Goal: Check status: Check status

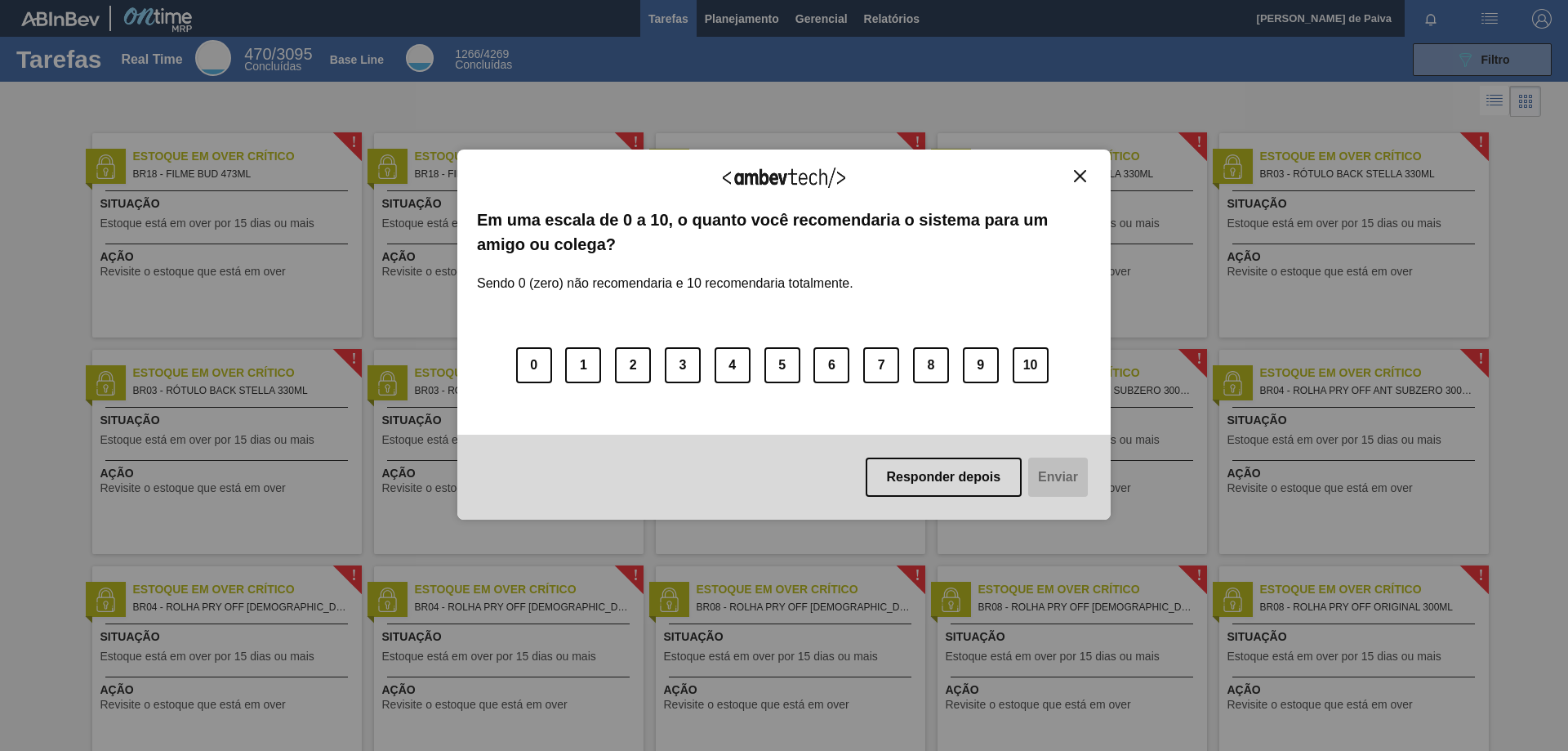
click at [1084, 179] on img "Close" at bounding box center [1080, 175] width 12 height 12
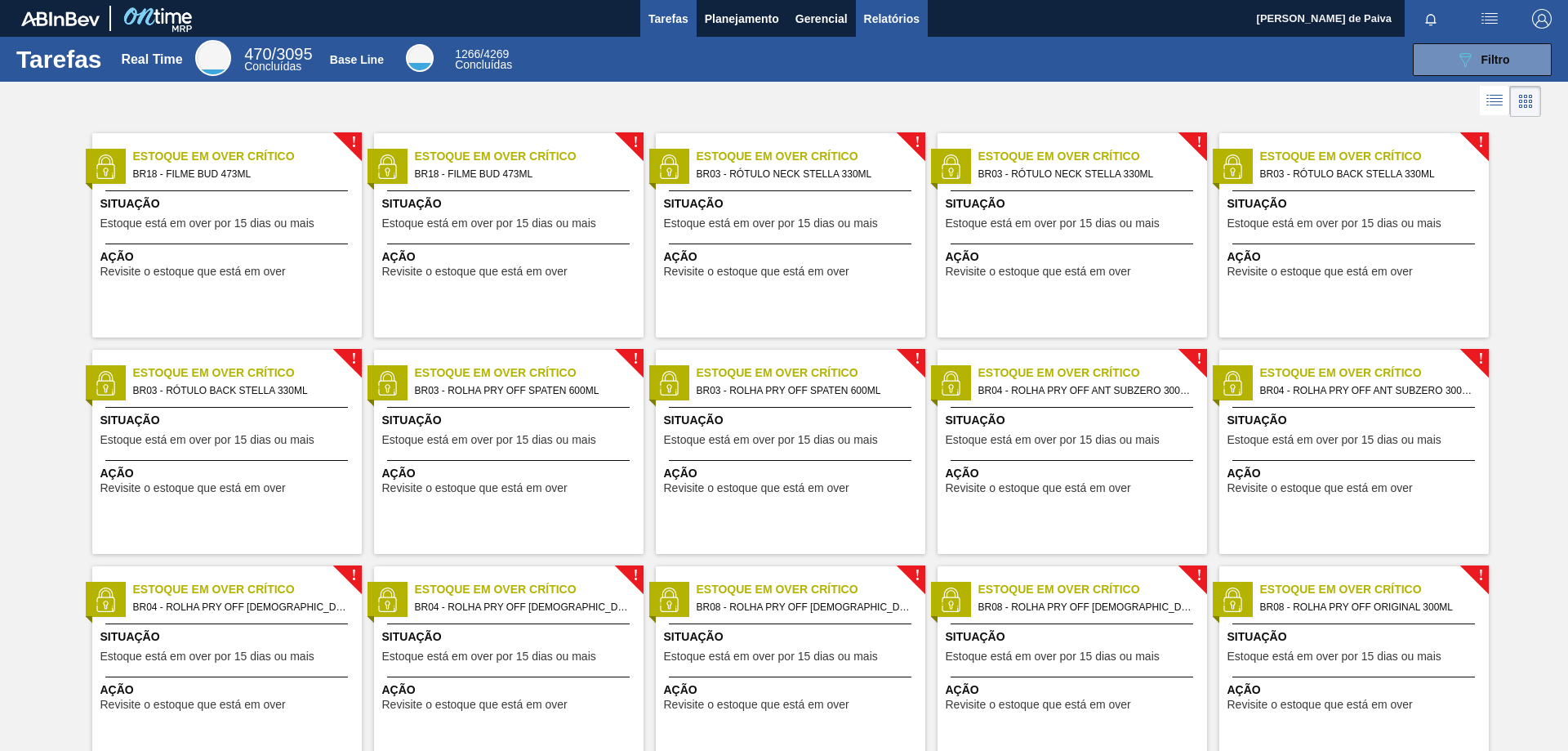
click at [899, 19] on span "Relatórios" at bounding box center [891, 19] width 55 height 20
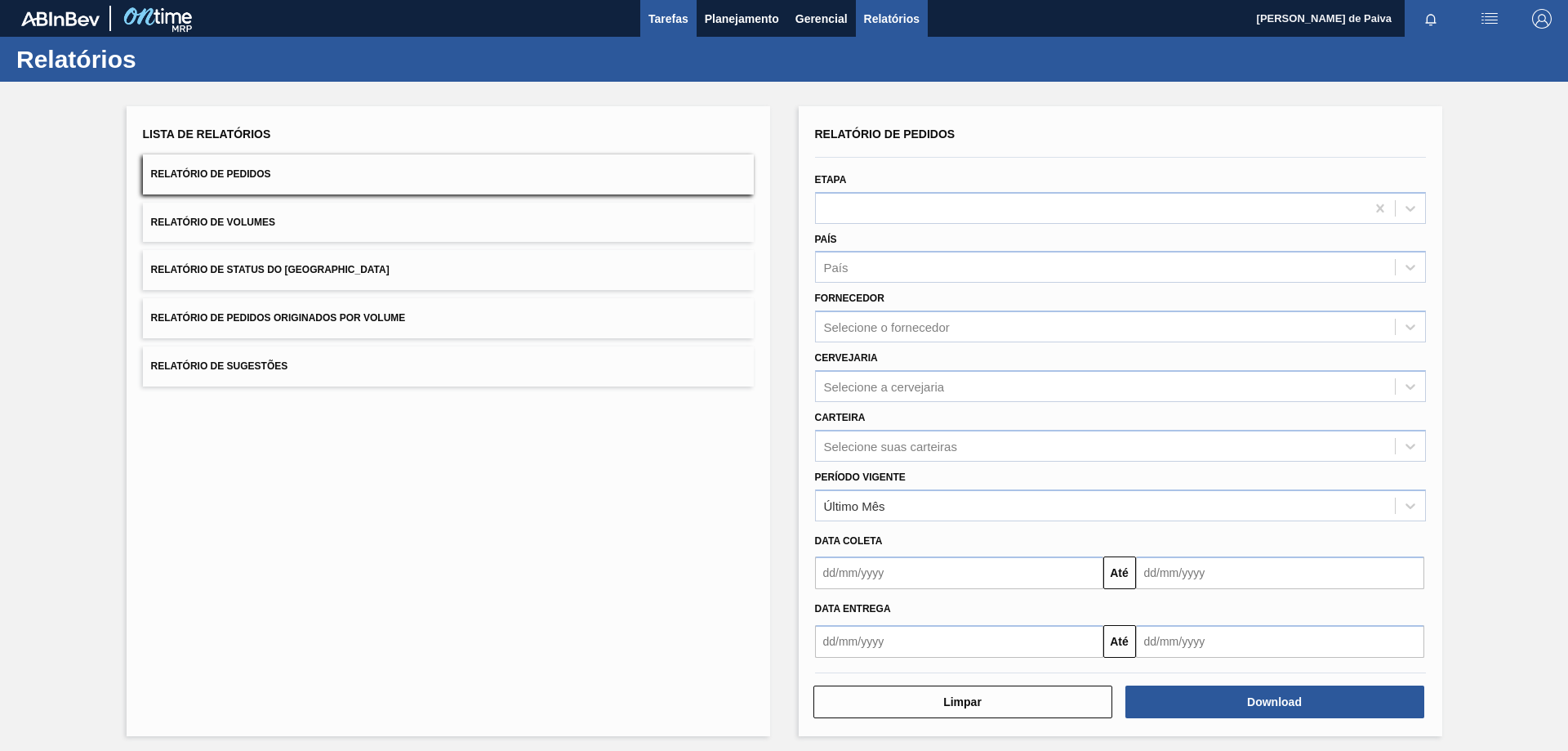
click at [658, 17] on span "Tarefas" at bounding box center [668, 19] width 40 height 20
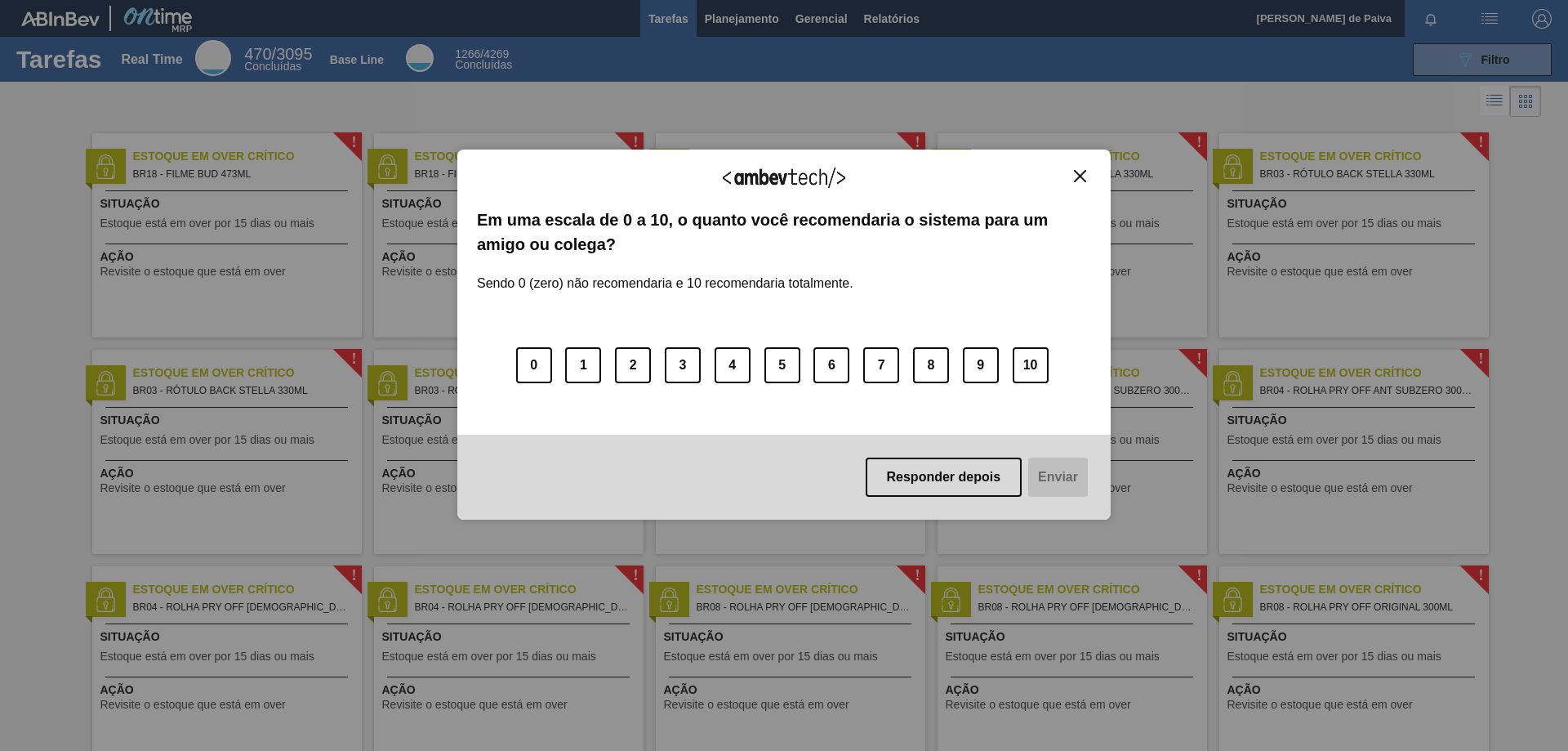
click at [1084, 180] on img "Close" at bounding box center [1080, 175] width 12 height 12
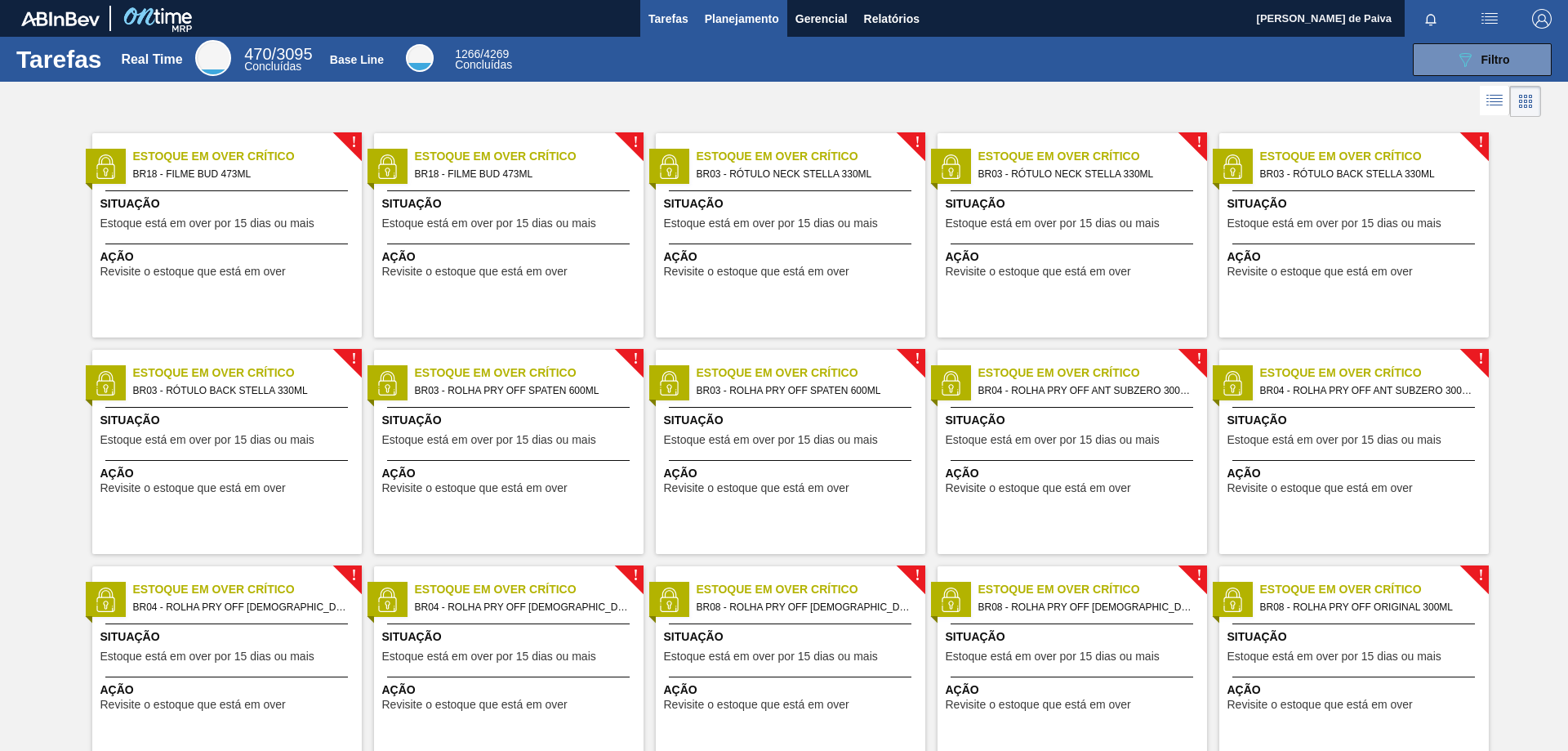
click at [735, 20] on span "Planejamento" at bounding box center [741, 19] width 74 height 20
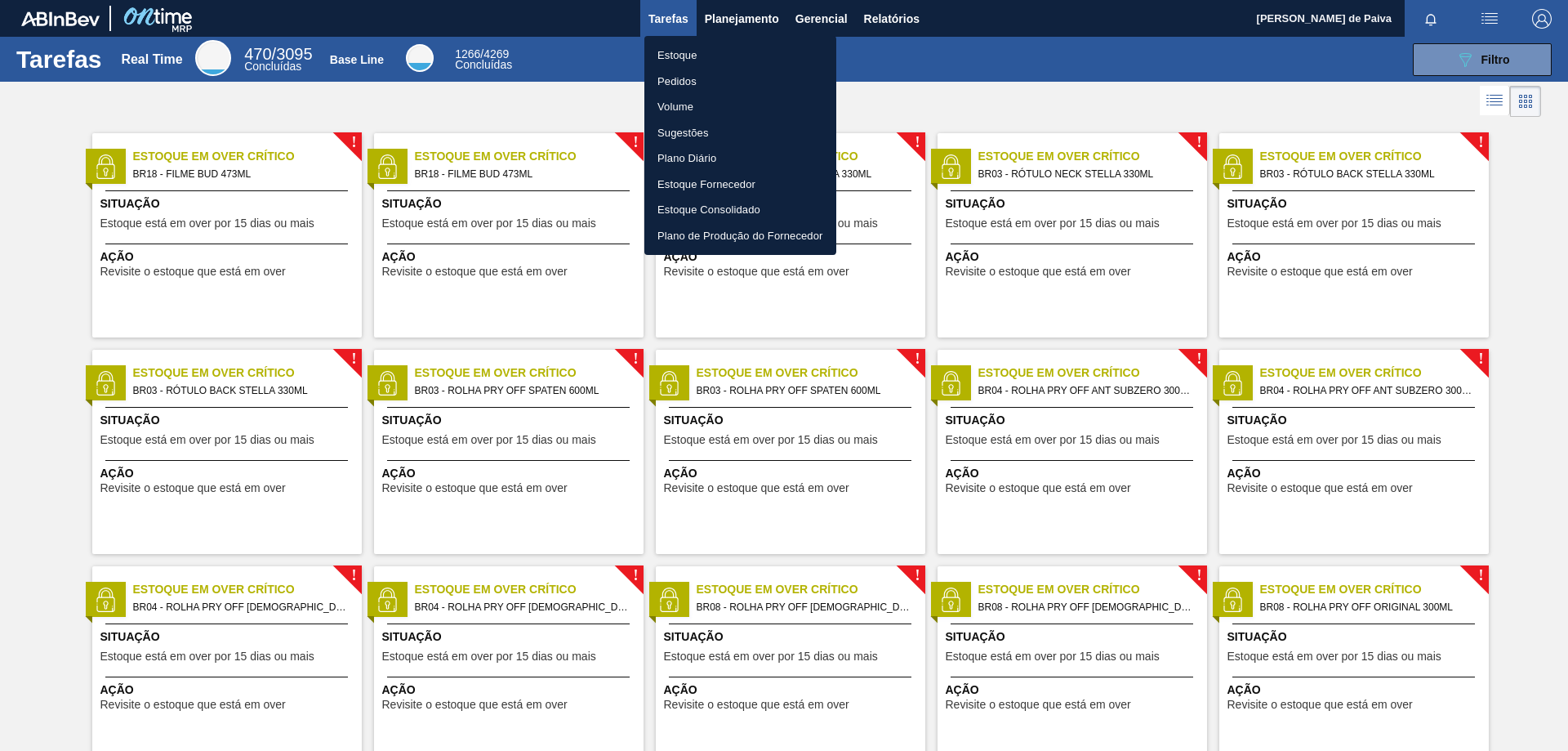
click at [677, 86] on li "Pedidos" at bounding box center [740, 81] width 192 height 26
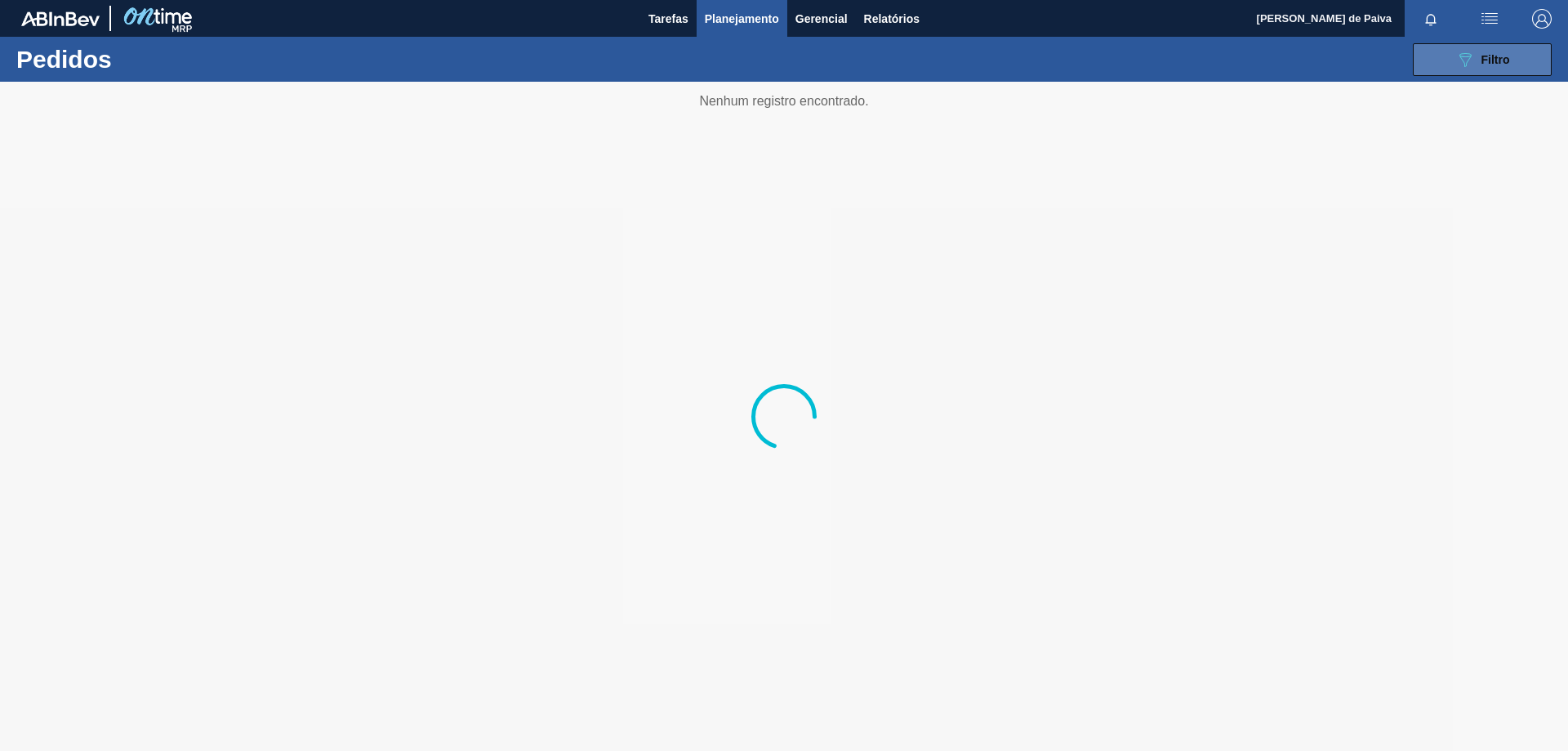
click at [1517, 52] on button "089F7B8B-B2A5-4AFE-B5C0-19BA573D28AC Filtro" at bounding box center [1482, 59] width 139 height 33
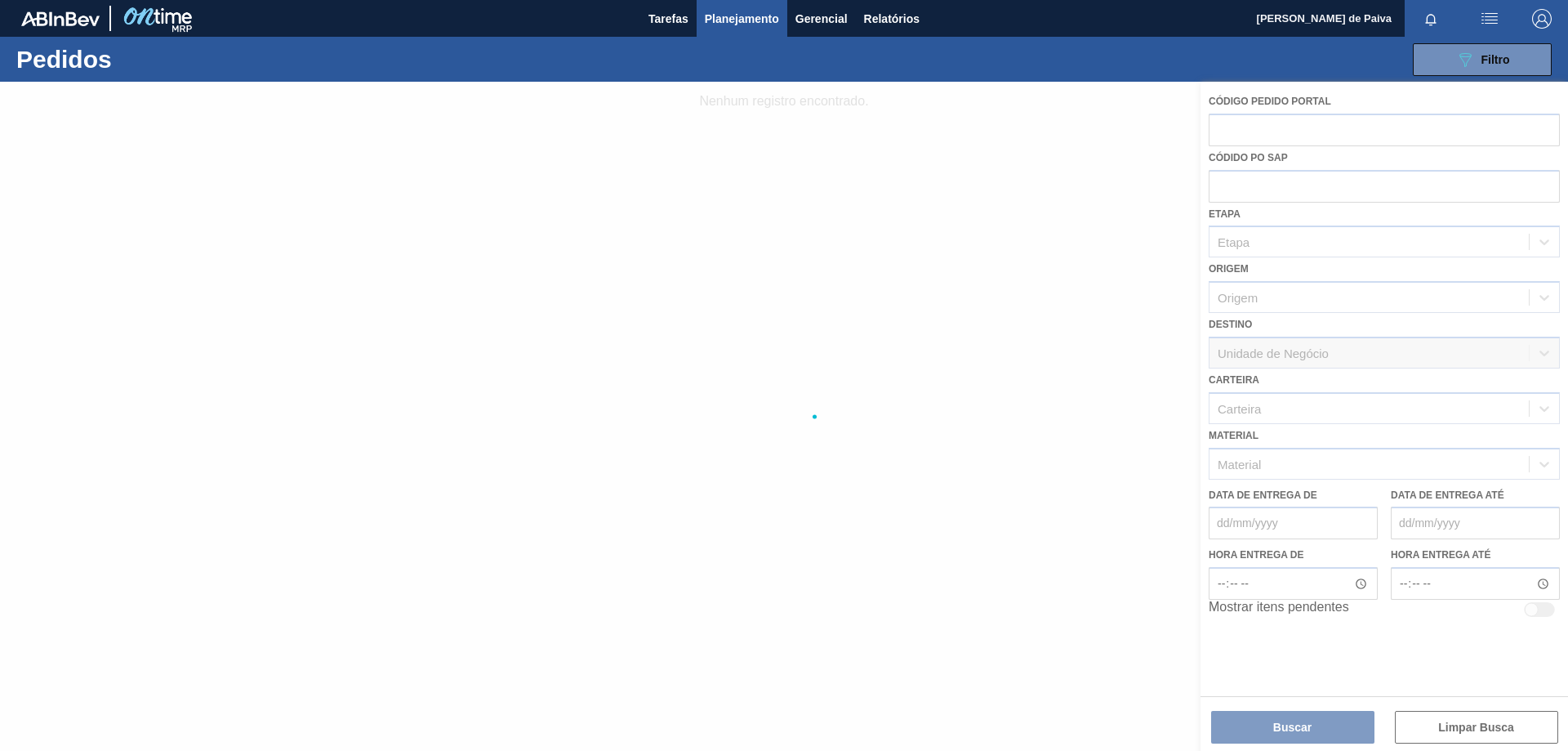
click at [1451, 462] on div at bounding box center [784, 415] width 1568 height 669
click at [1267, 473] on div at bounding box center [784, 415] width 1568 height 669
click at [885, 365] on div at bounding box center [784, 415] width 1568 height 669
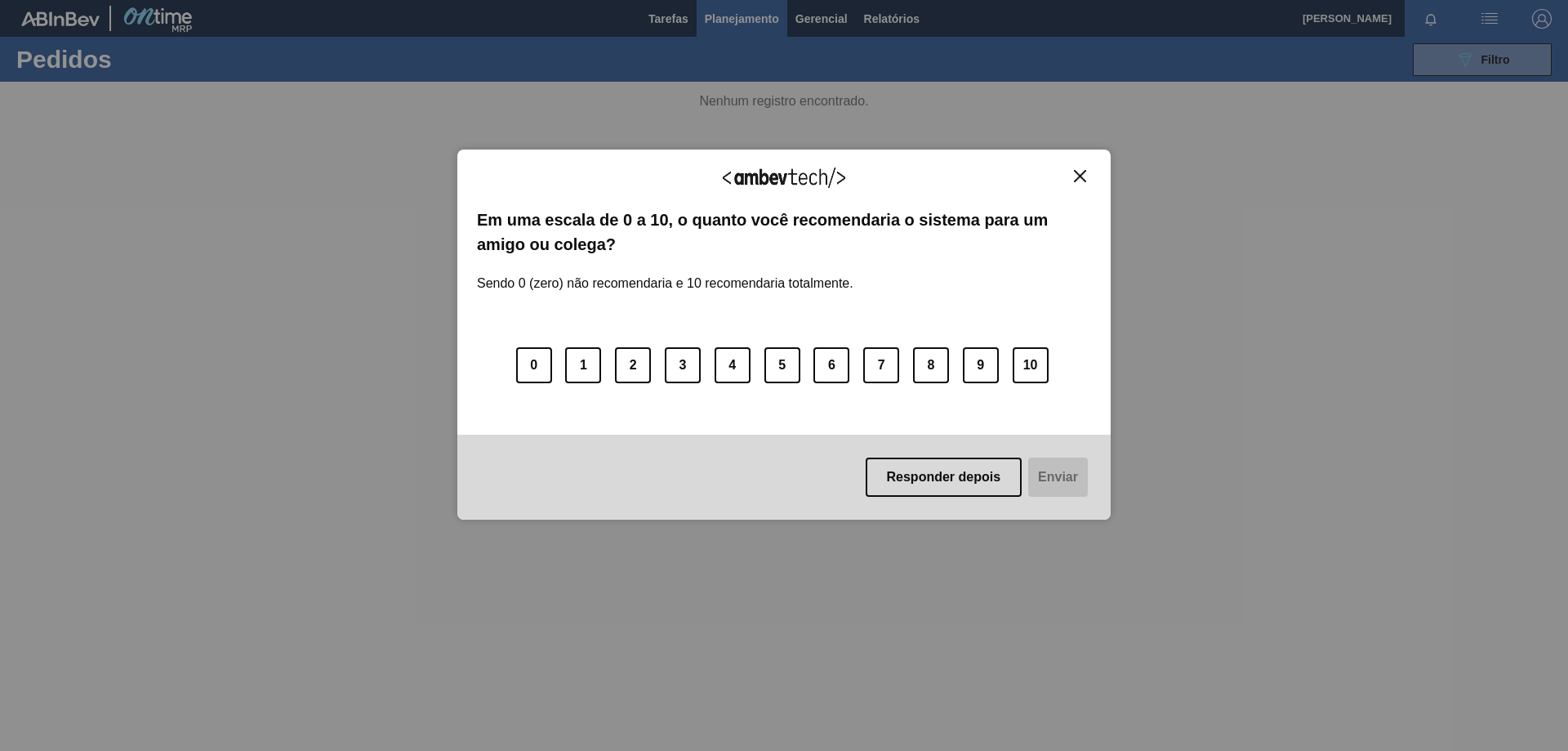
click at [1081, 179] on img "Close" at bounding box center [1080, 175] width 12 height 12
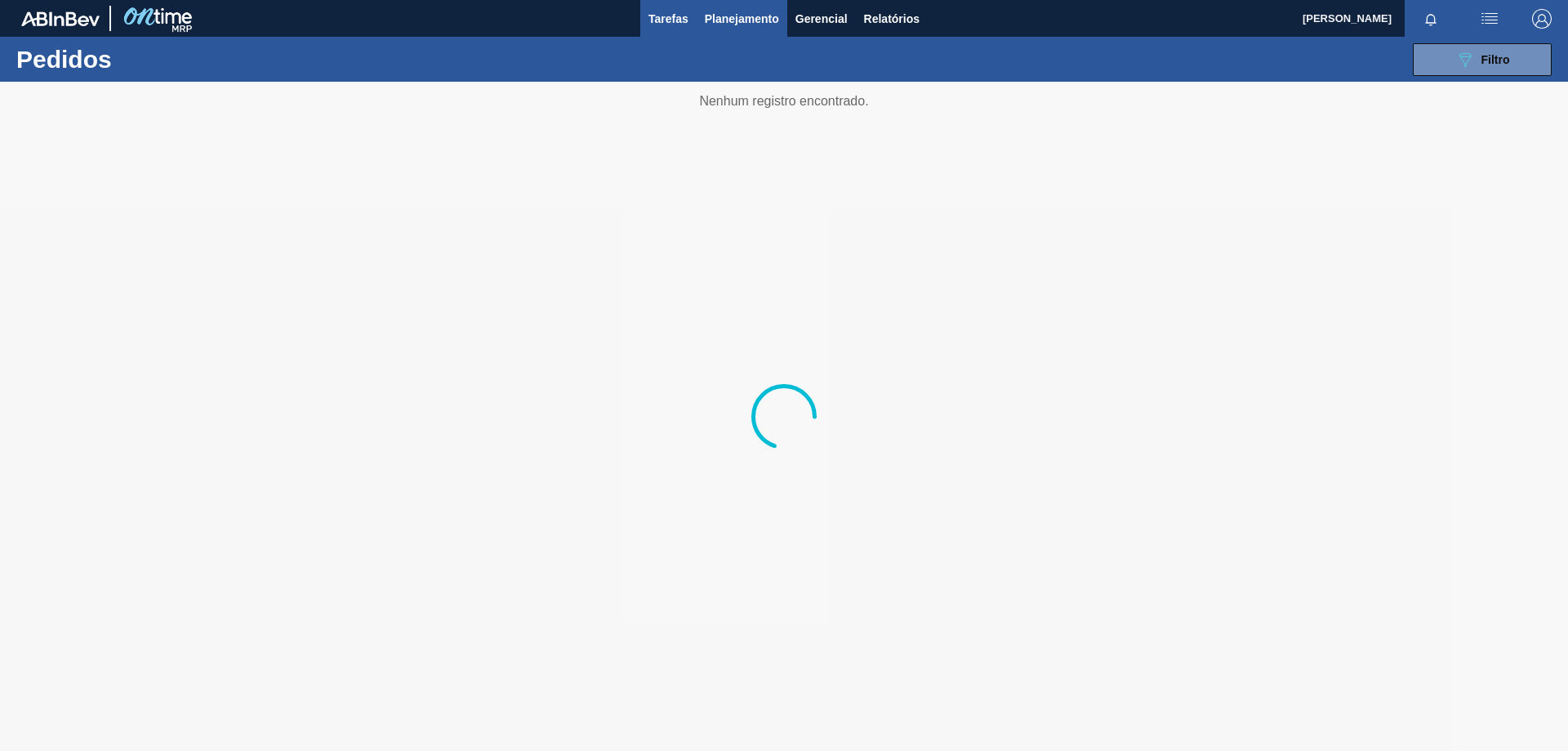
click at [666, 17] on span "Tarefas" at bounding box center [668, 19] width 40 height 20
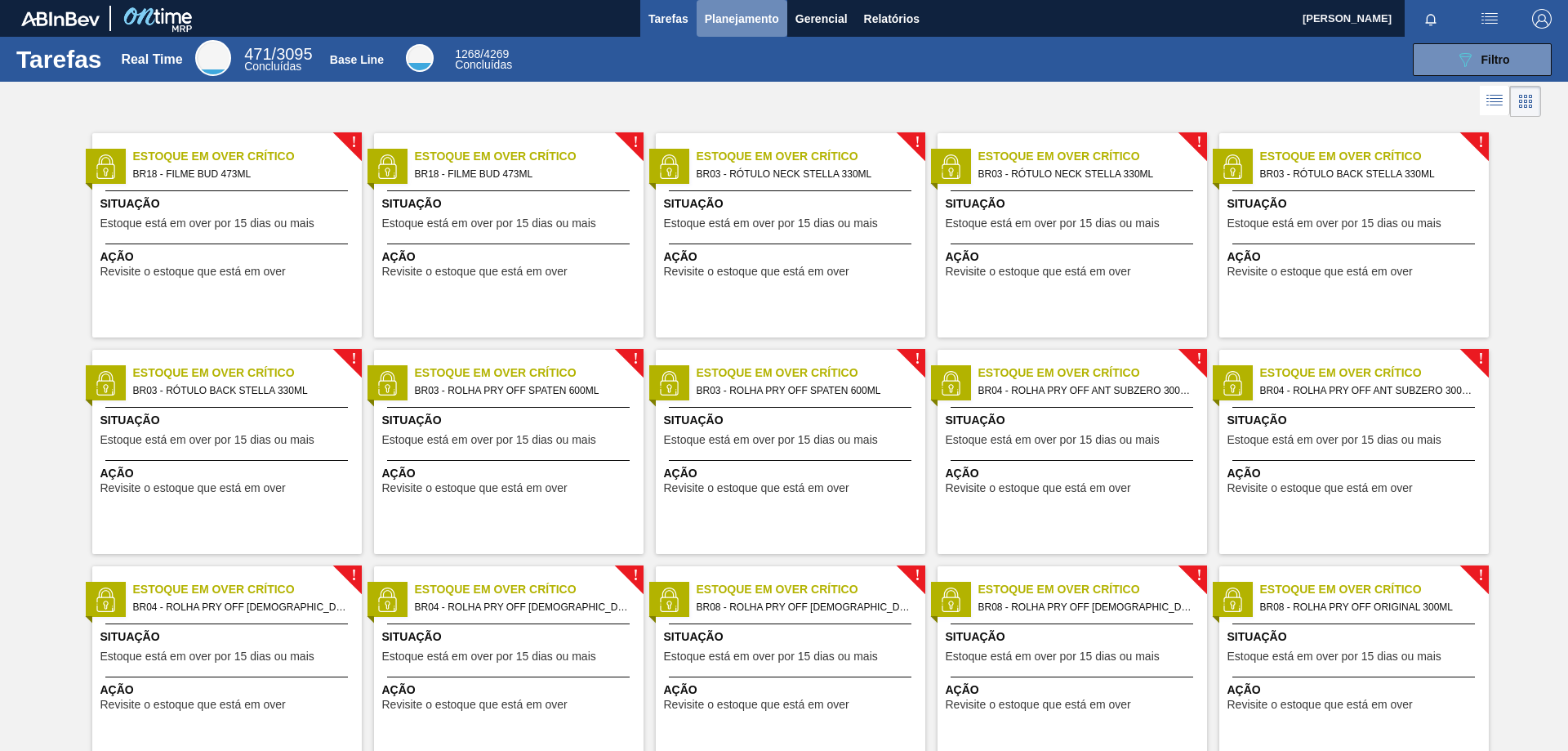
click at [738, 14] on span "Planejamento" at bounding box center [741, 19] width 74 height 20
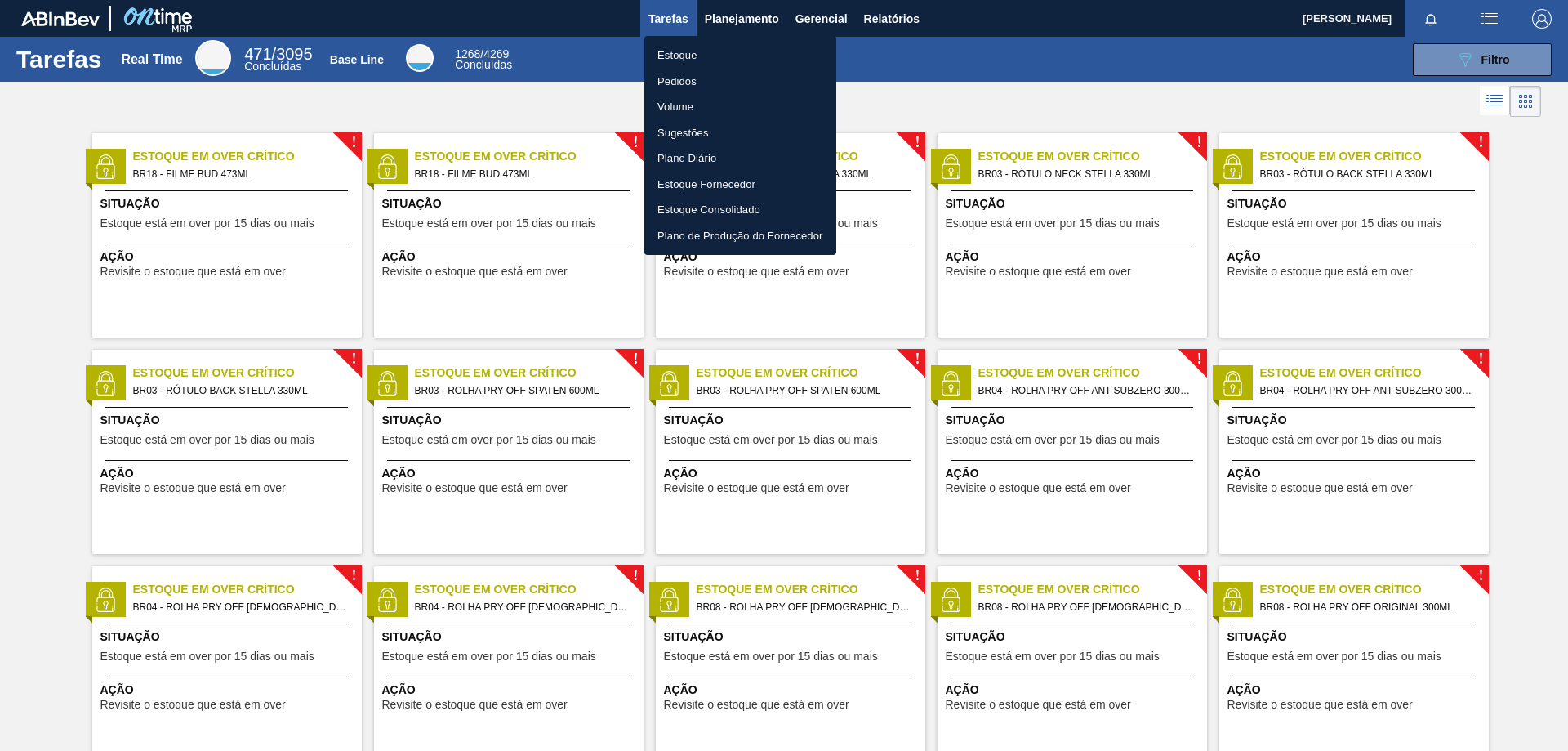
click at [699, 81] on li "Pedidos" at bounding box center [740, 81] width 192 height 26
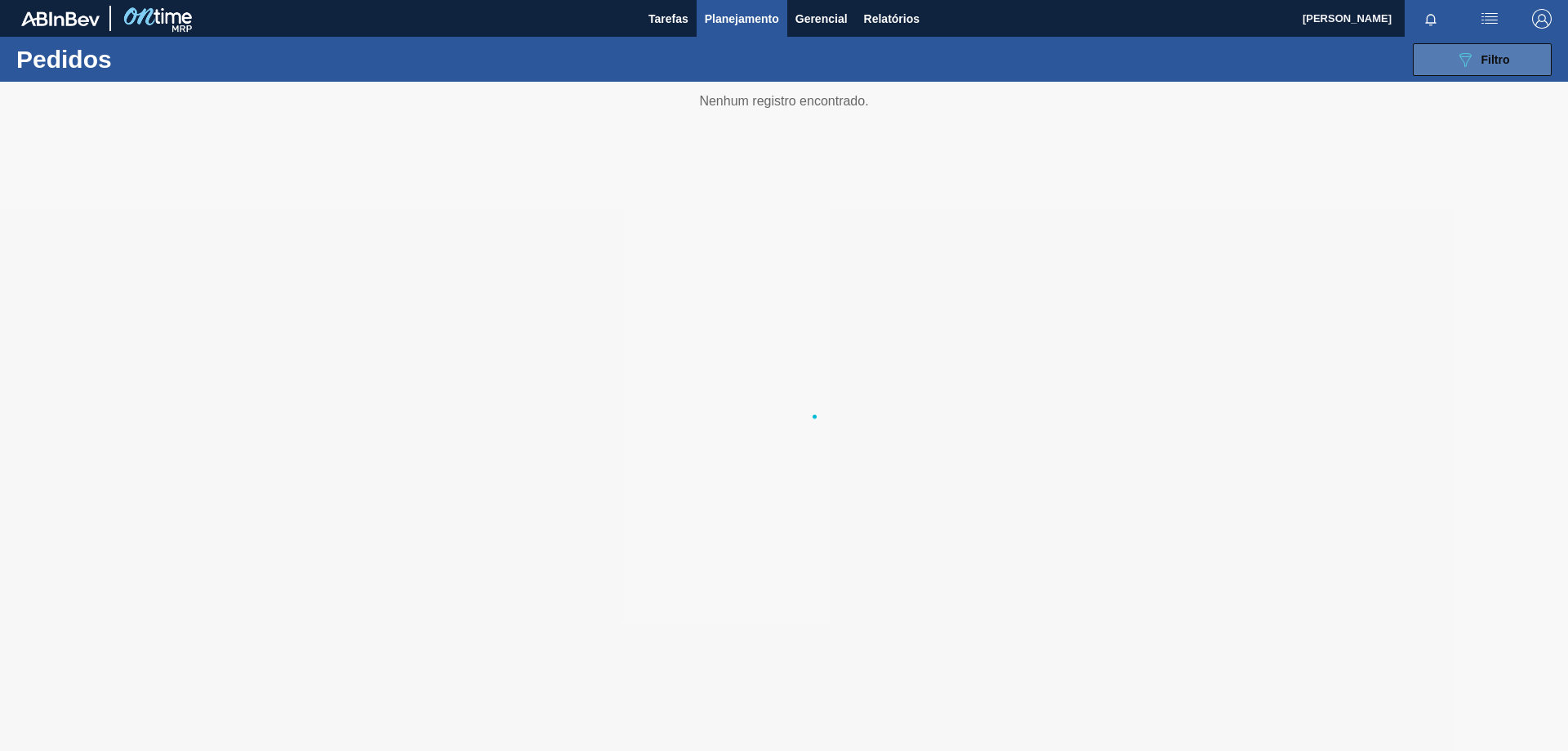
click at [1479, 57] on div "089F7B8B-B2A5-4AFE-B5C0-19BA573D28AC Filtro" at bounding box center [1482, 59] width 54 height 20
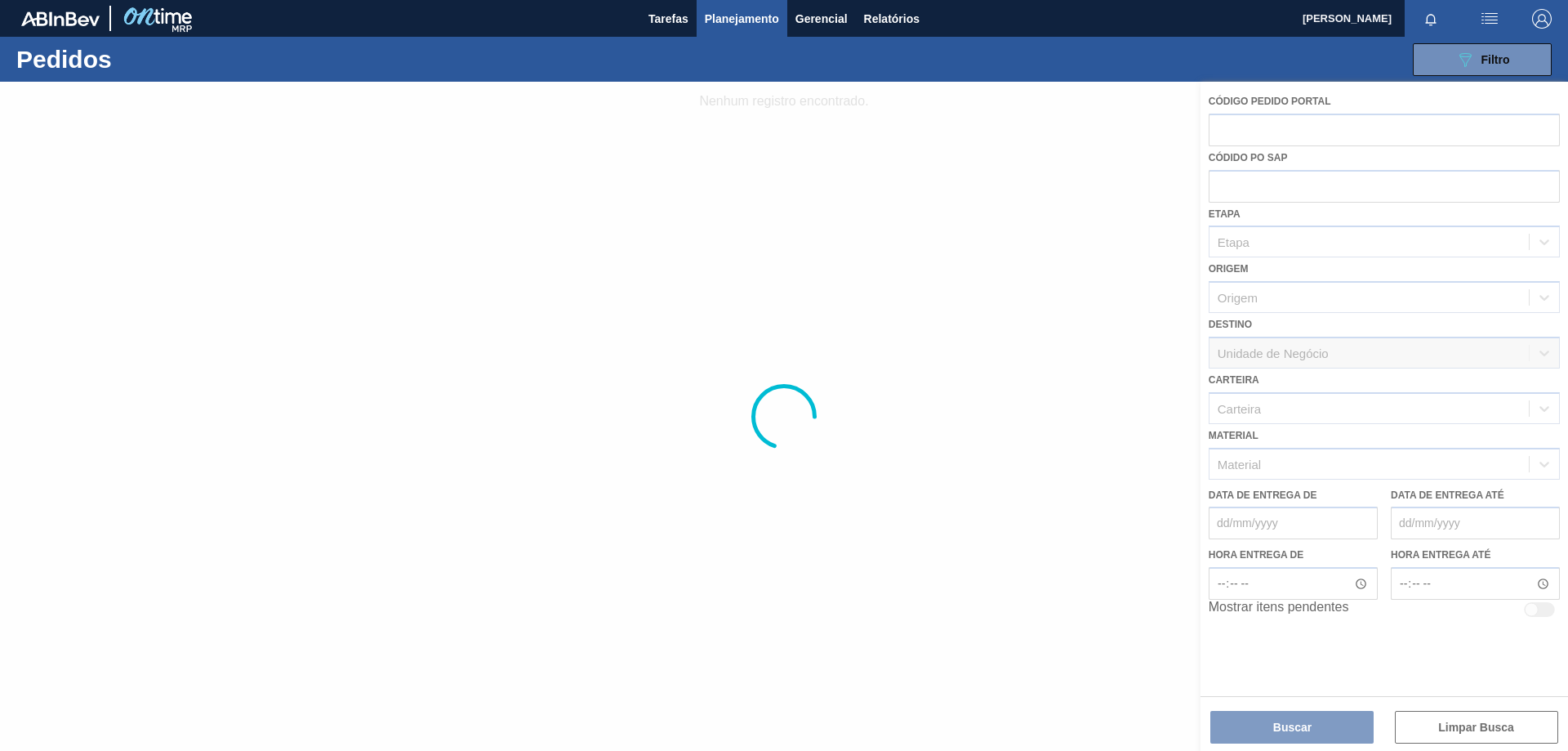
click at [1324, 463] on div at bounding box center [784, 415] width 1568 height 669
click at [1322, 466] on div at bounding box center [784, 415] width 1568 height 669
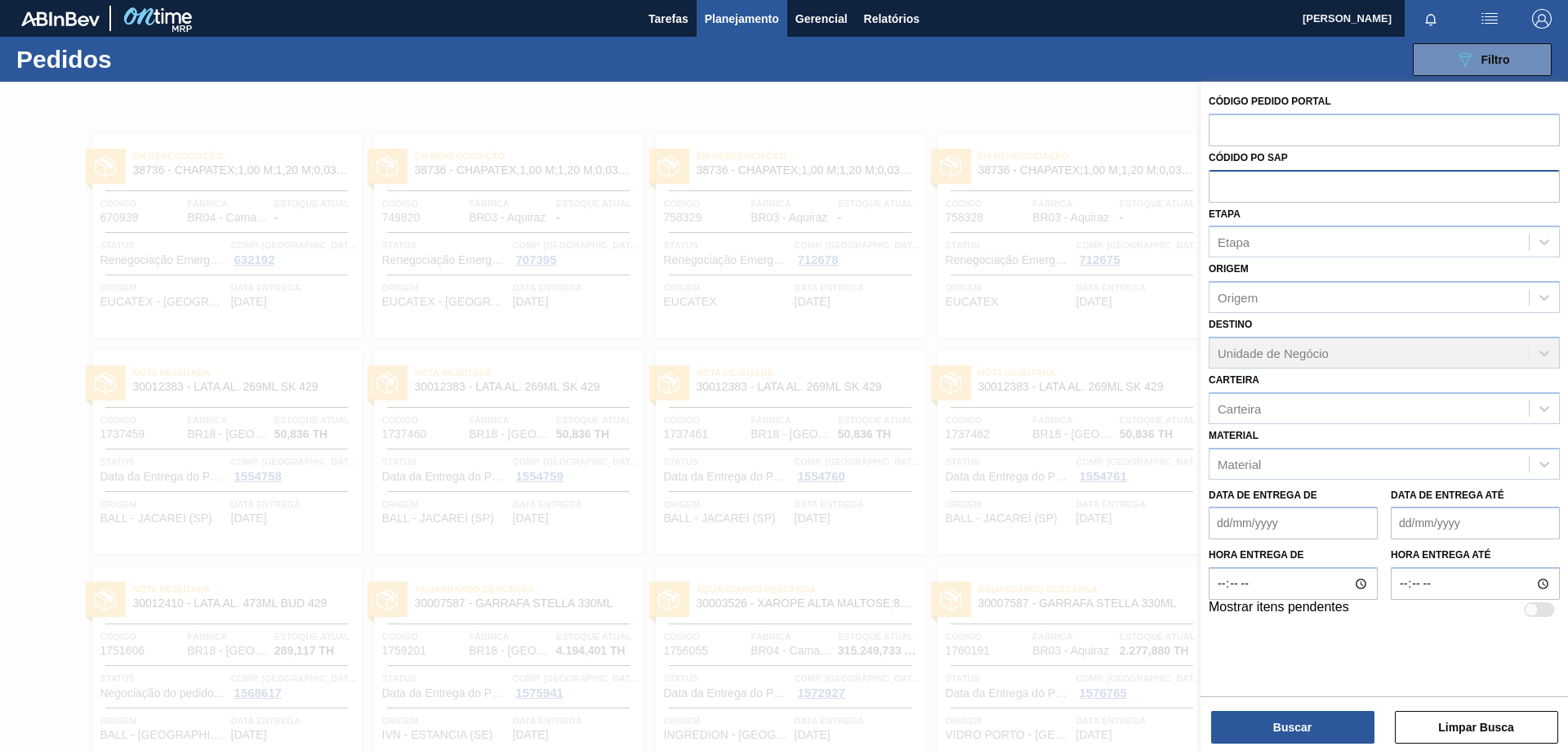
click at [1266, 181] on input "text" at bounding box center [1384, 184] width 351 height 31
paste input "30034122"
type input "30034122"
drag, startPoint x: 1303, startPoint y: 181, endPoint x: 1022, endPoint y: 201, distance: 281.7
click at [1201, 201] on div "Código Pedido Portal Códido PO SAP 30034122 Etapa Etapa Origem Origem Destino U…" at bounding box center [1384, 457] width 367 height 751
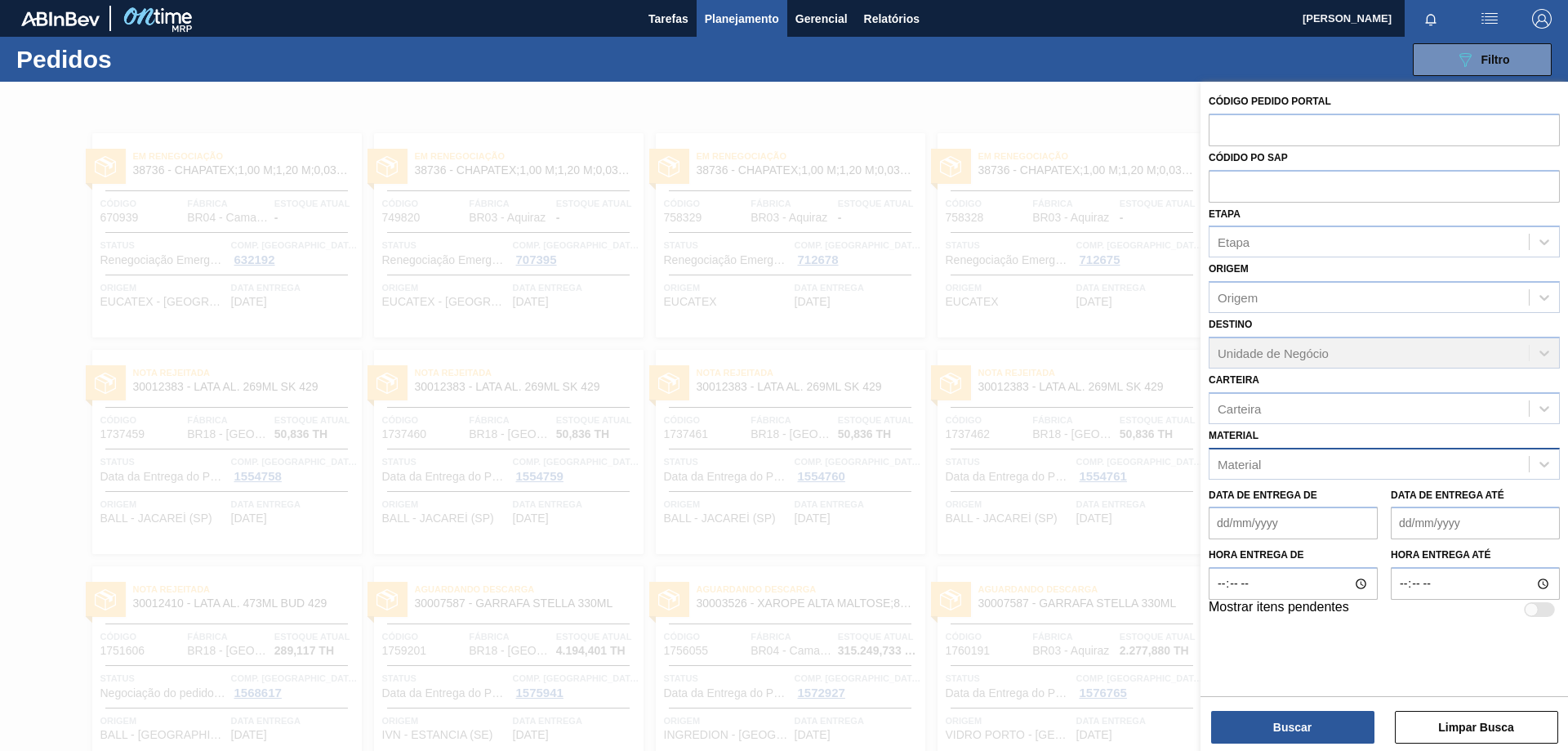
click at [1304, 471] on div "Material" at bounding box center [1369, 464] width 319 height 24
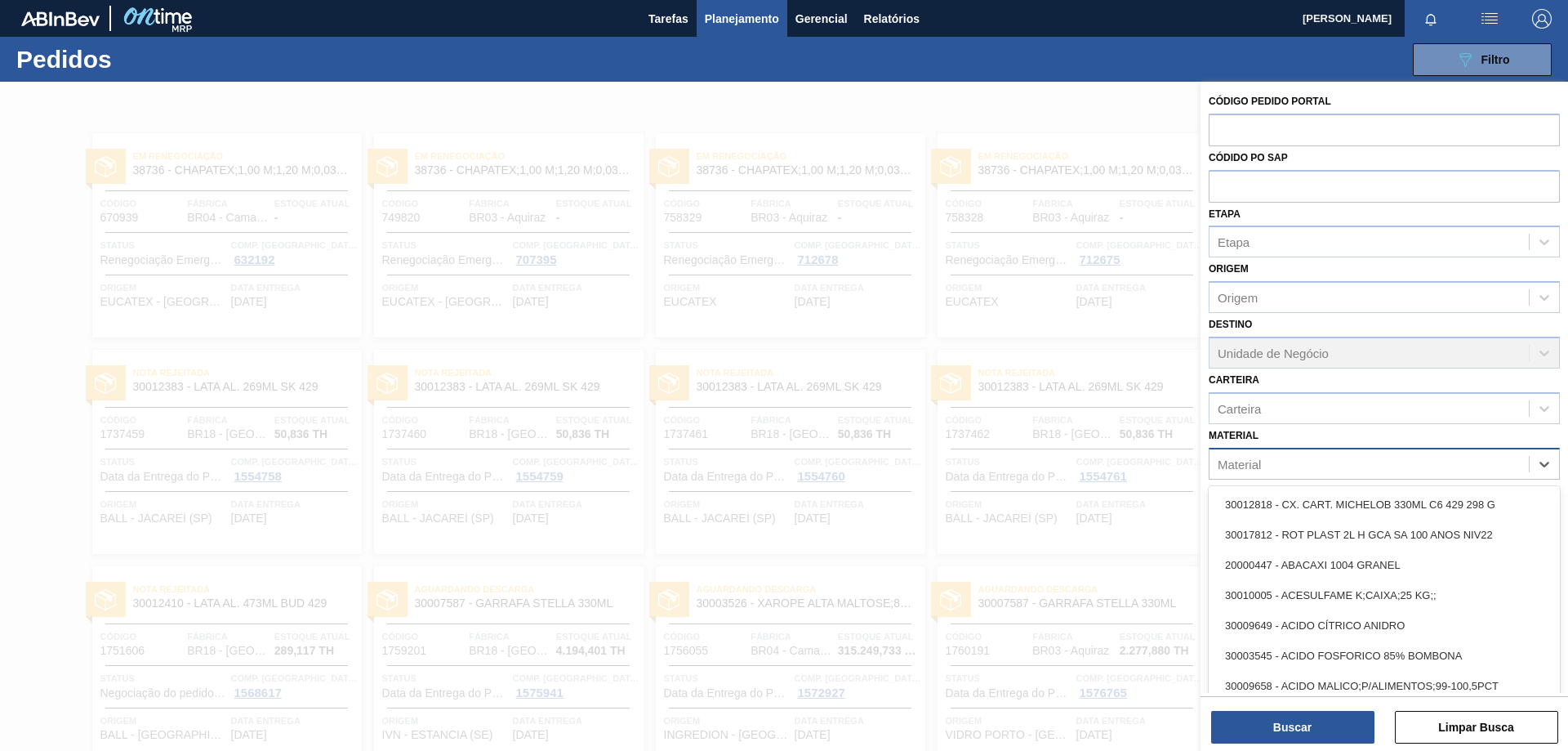
paste input "30034122"
type input "30034122"
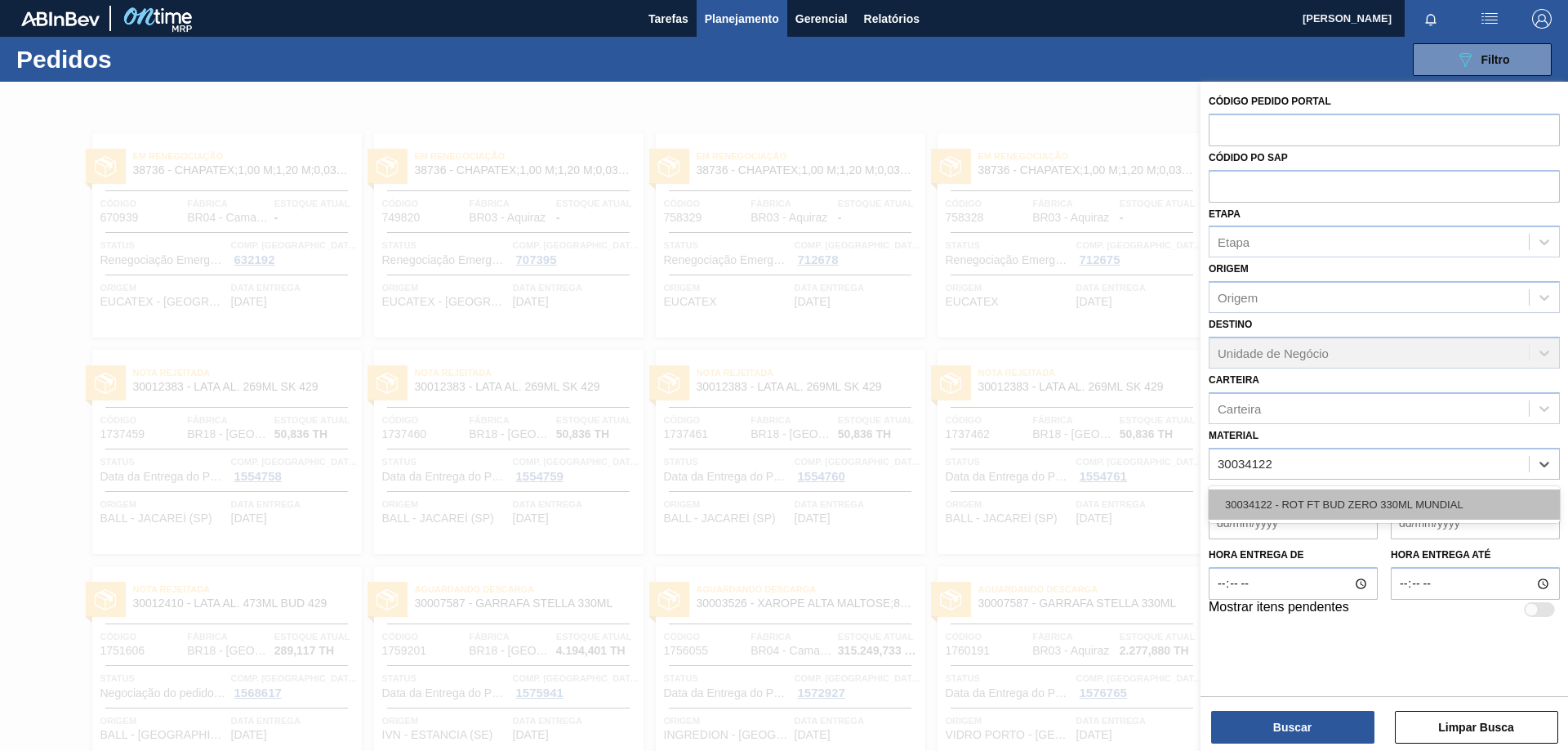
click at [1331, 507] on div "30034122 - ROT FT BUD ZERO 330ML MUNDIAL" at bounding box center [1384, 504] width 351 height 30
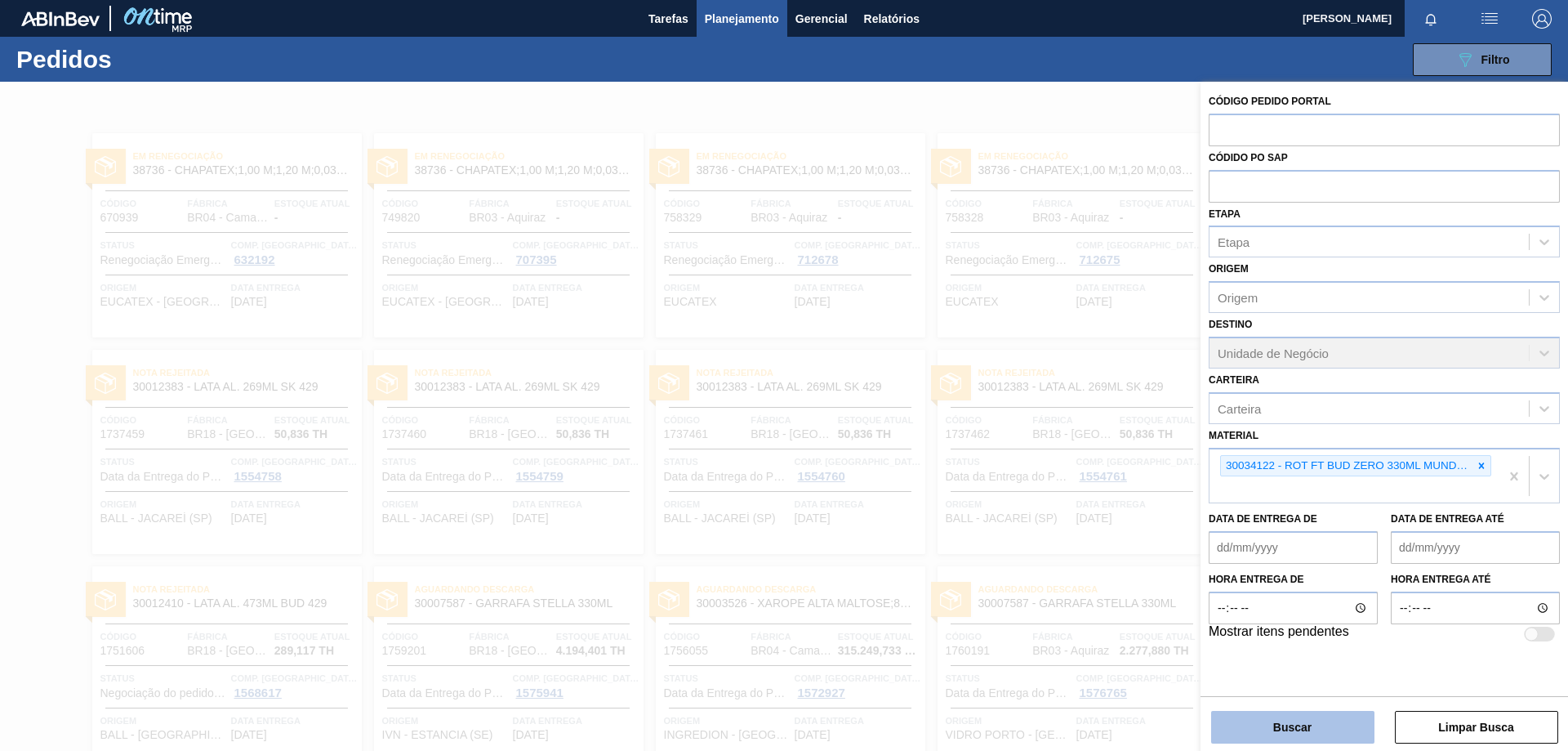
click at [1312, 728] on button "Buscar" at bounding box center [1292, 726] width 163 height 33
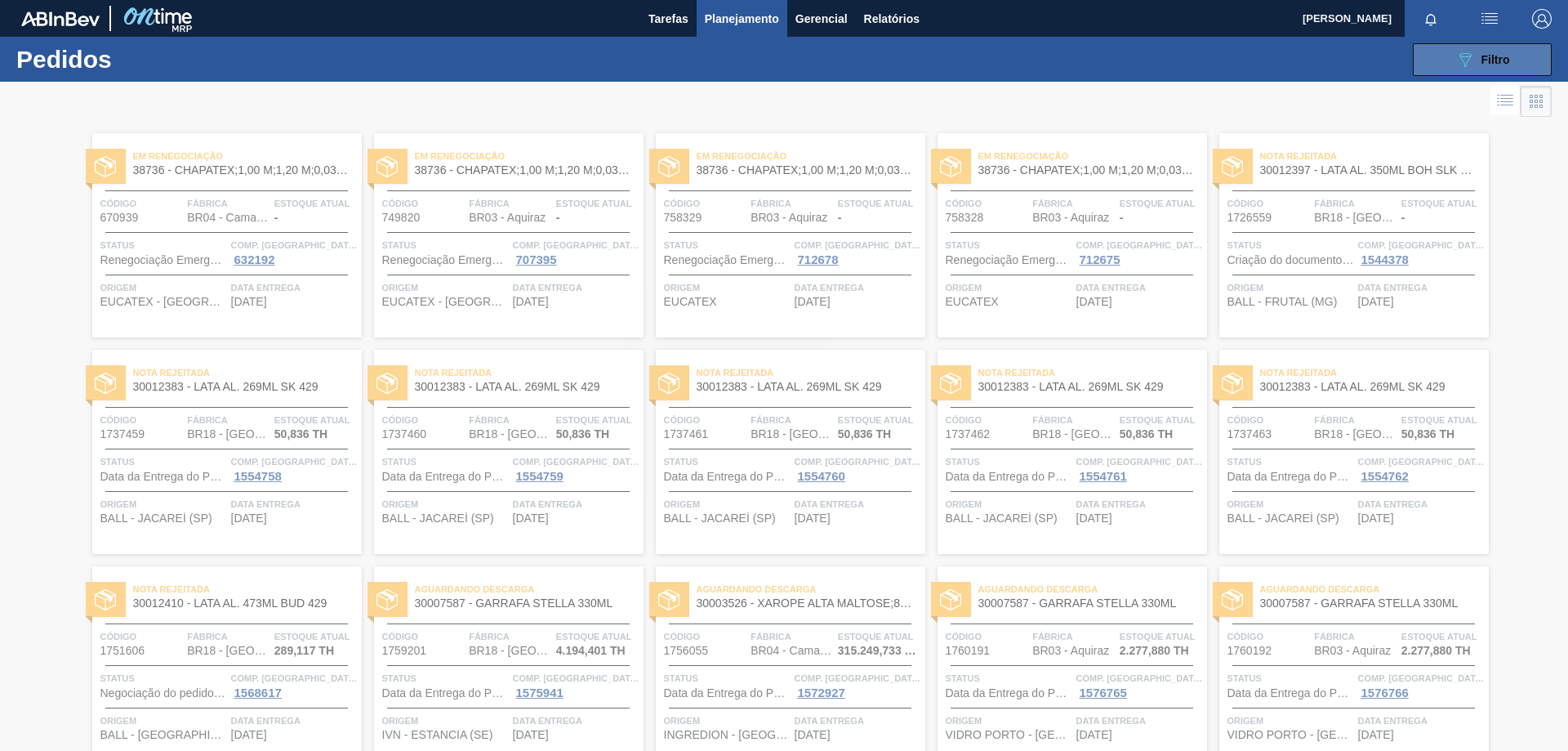
click at [1448, 54] on button "089F7B8B-B2A5-4AFE-B5C0-19BA573D28AC Filtro" at bounding box center [1482, 59] width 139 height 33
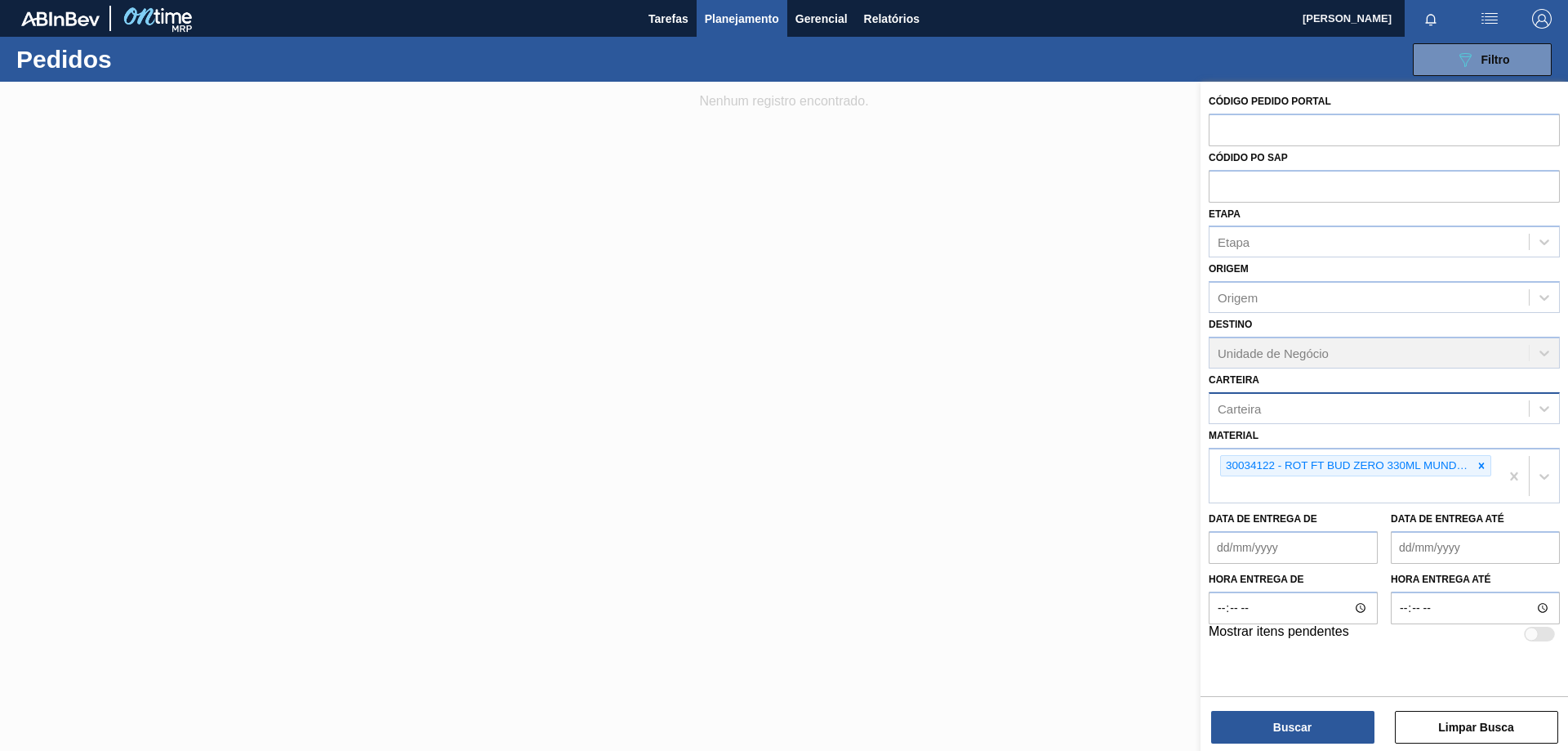
click at [1266, 402] on div "Carteira" at bounding box center [1369, 408] width 319 height 24
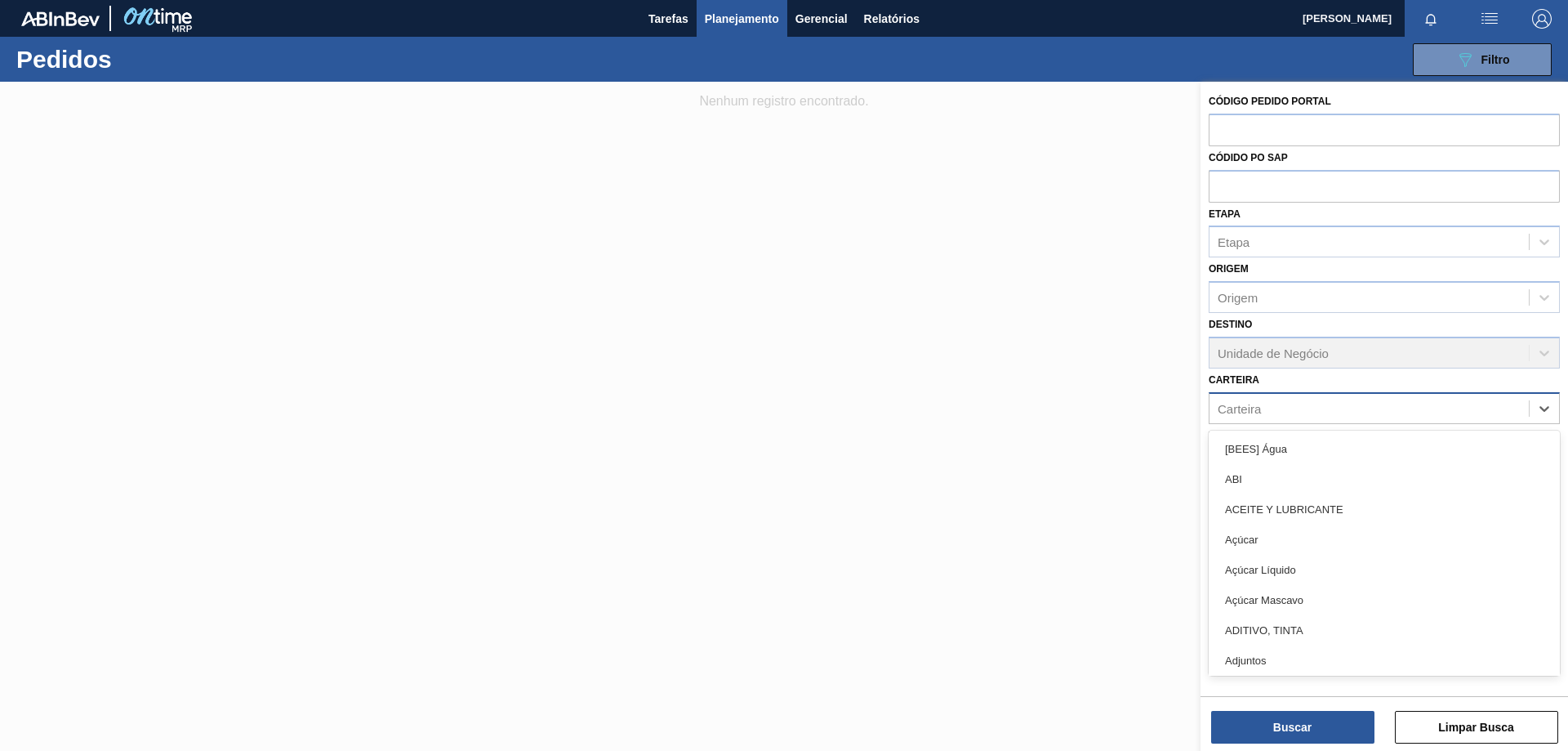
click at [1264, 406] on div "Carteira" at bounding box center [1369, 408] width 319 height 24
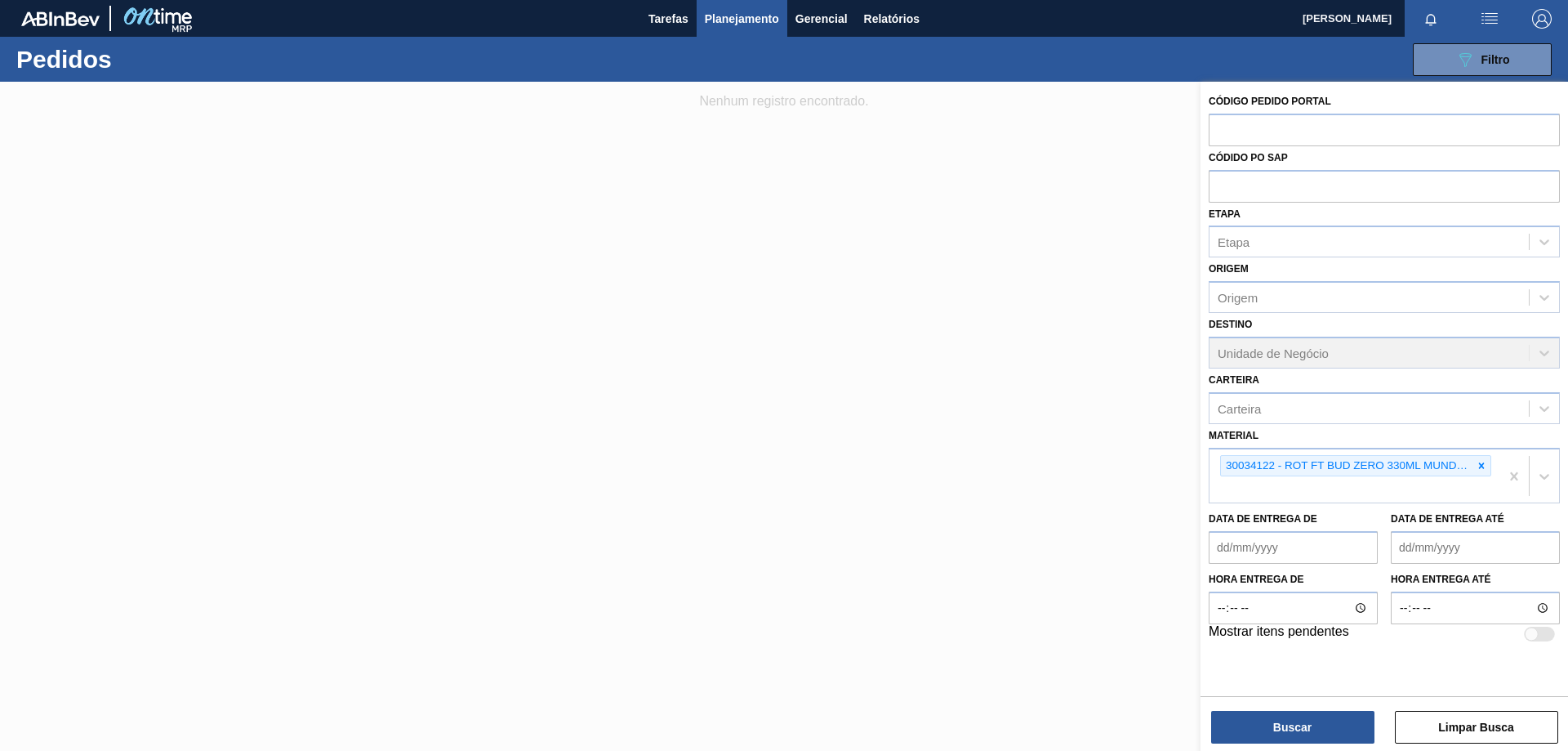
click at [1279, 346] on div "Destino Unidade de Negócio" at bounding box center [1384, 341] width 351 height 55
click at [1300, 287] on div "Origem" at bounding box center [1369, 298] width 319 height 24
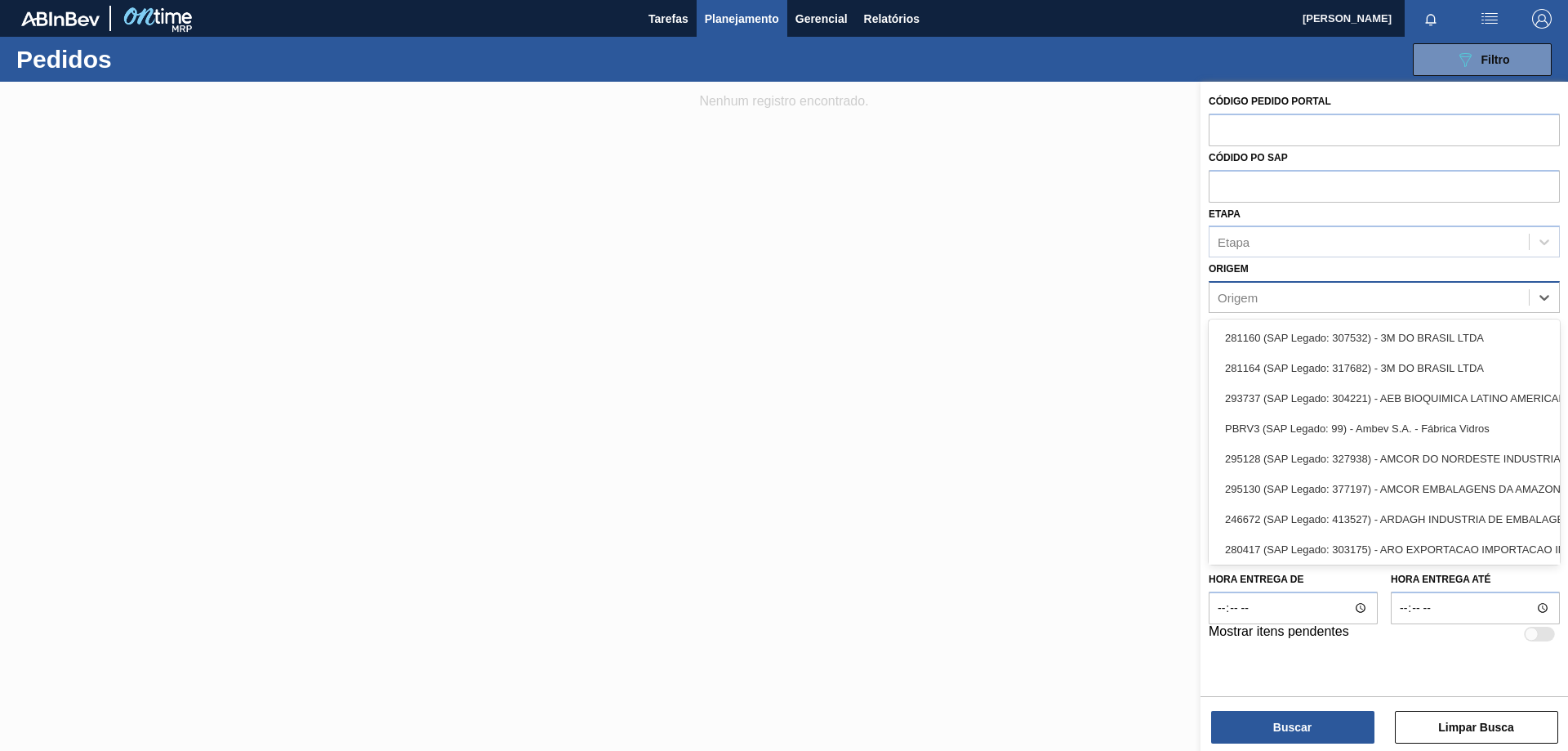
click at [1300, 287] on div "Origem" at bounding box center [1369, 298] width 319 height 24
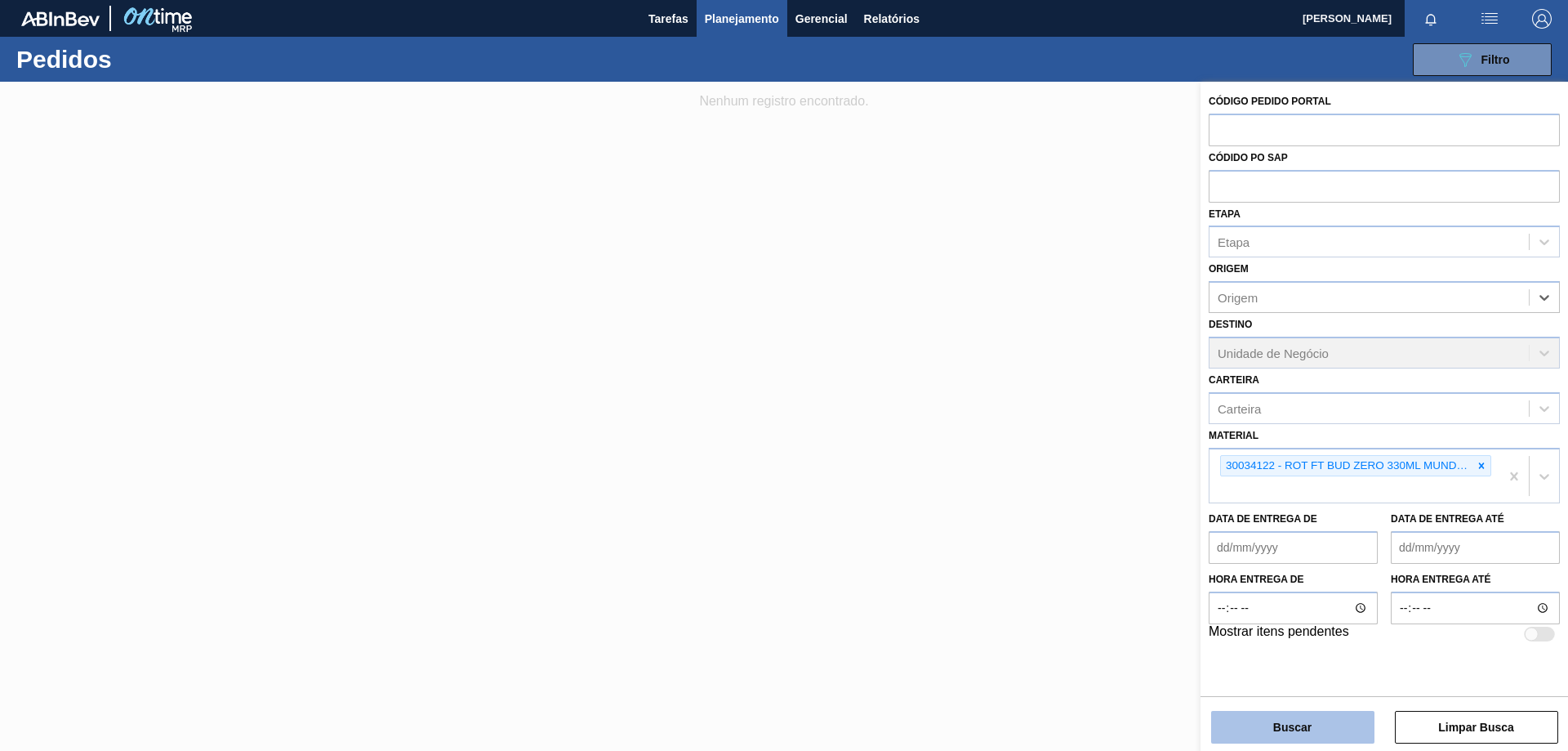
click at [1291, 720] on button "Buscar" at bounding box center [1292, 726] width 163 height 33
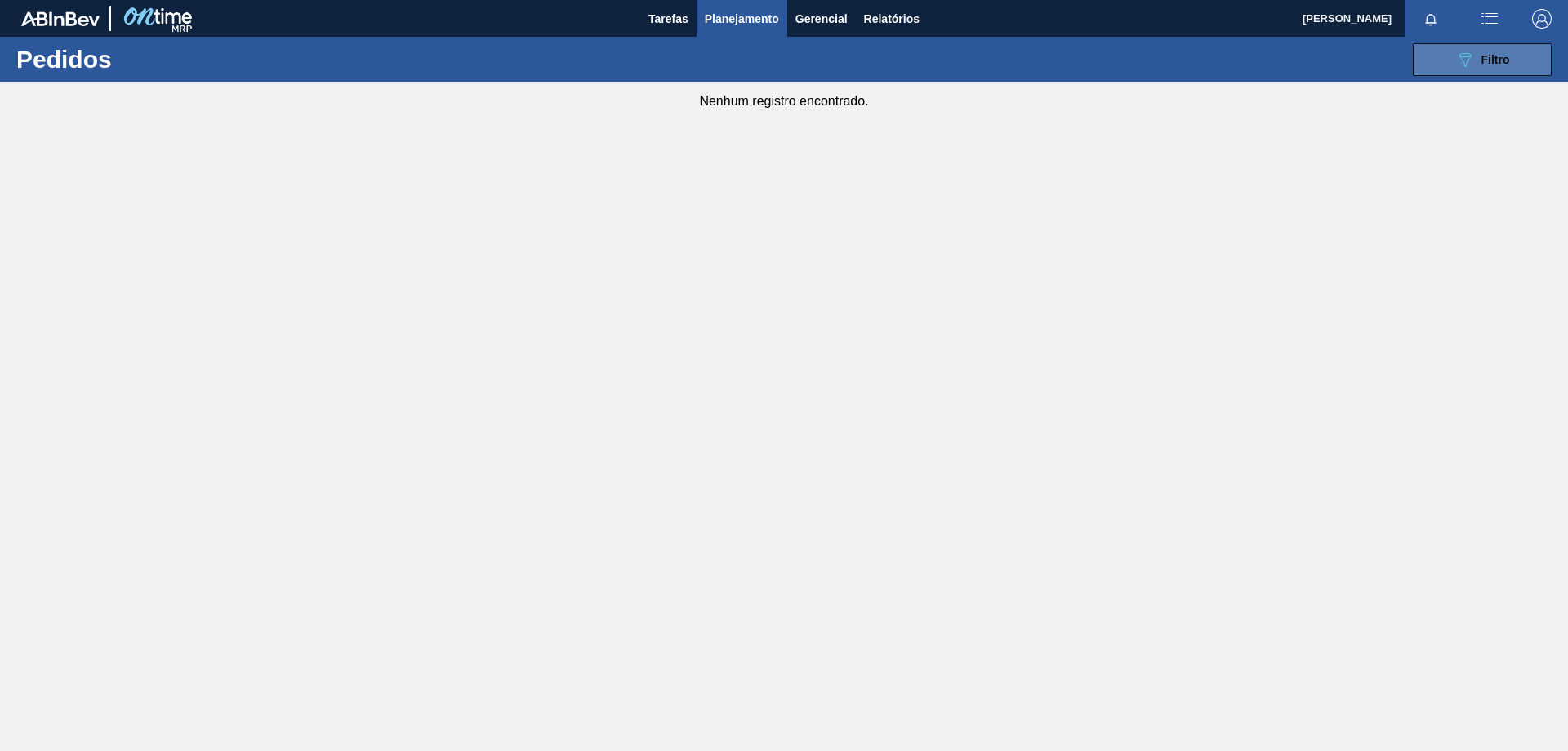
click at [1472, 62] on icon "089F7B8B-B2A5-4AFE-B5C0-19BA573D28AC" at bounding box center [1465, 59] width 20 height 20
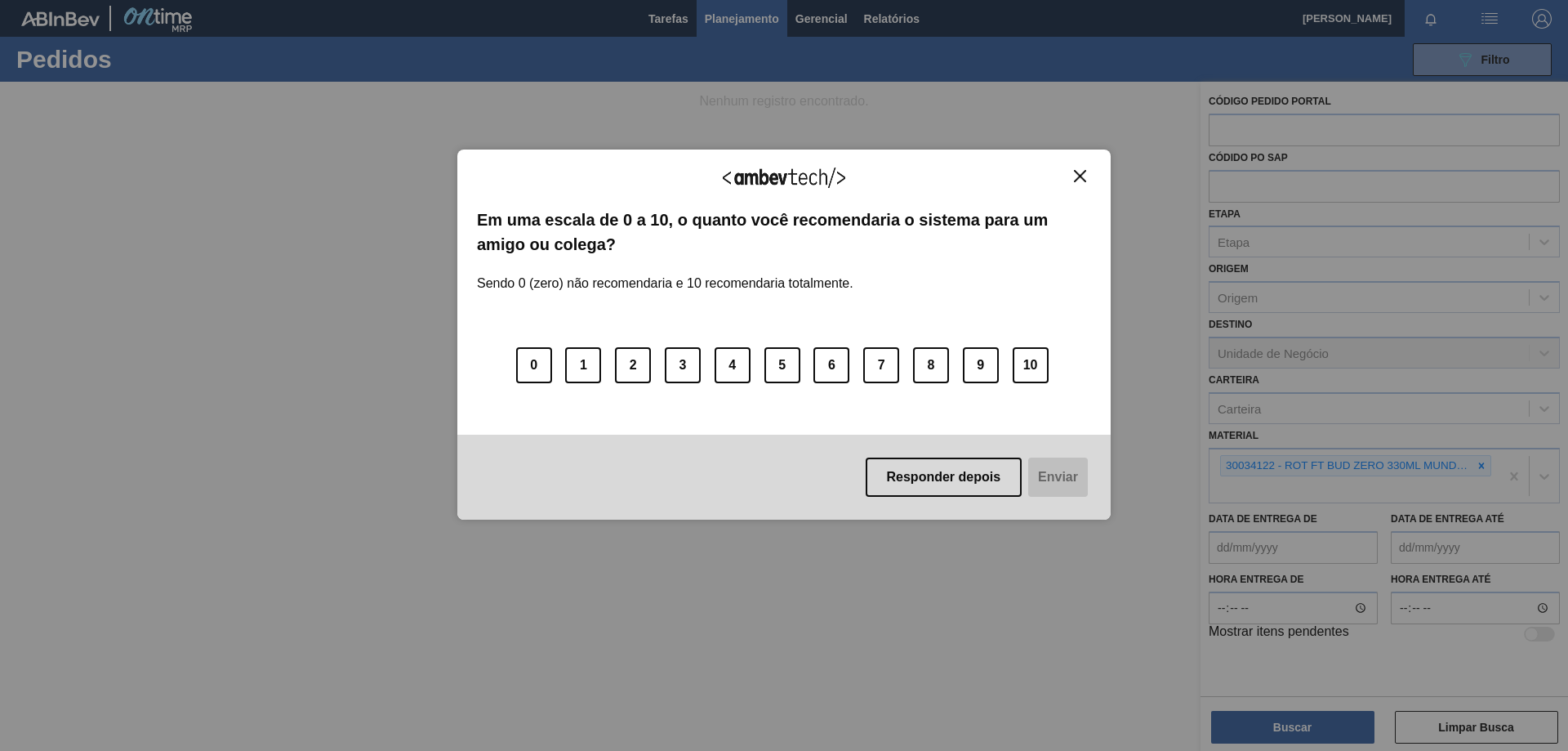
click at [1076, 174] on img "Close" at bounding box center [1080, 175] width 12 height 12
